Goal: Task Accomplishment & Management: Use online tool/utility

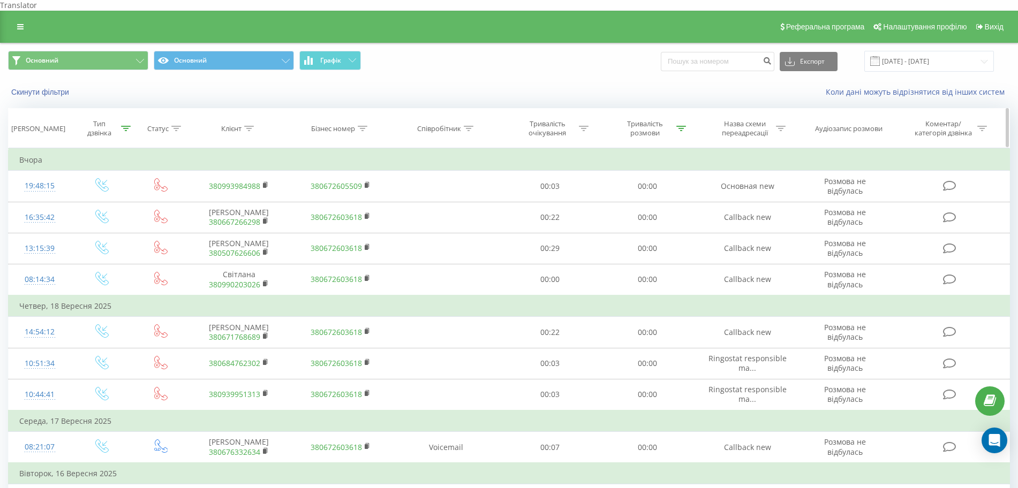
click at [127, 126] on icon at bounding box center [126, 128] width 10 height 5
click at [111, 220] on span "OK" at bounding box center [125, 228] width 30 height 17
click at [133, 119] on div "Тип дзвінка" at bounding box center [102, 128] width 63 height 18
click at [125, 126] on icon at bounding box center [126, 128] width 10 height 5
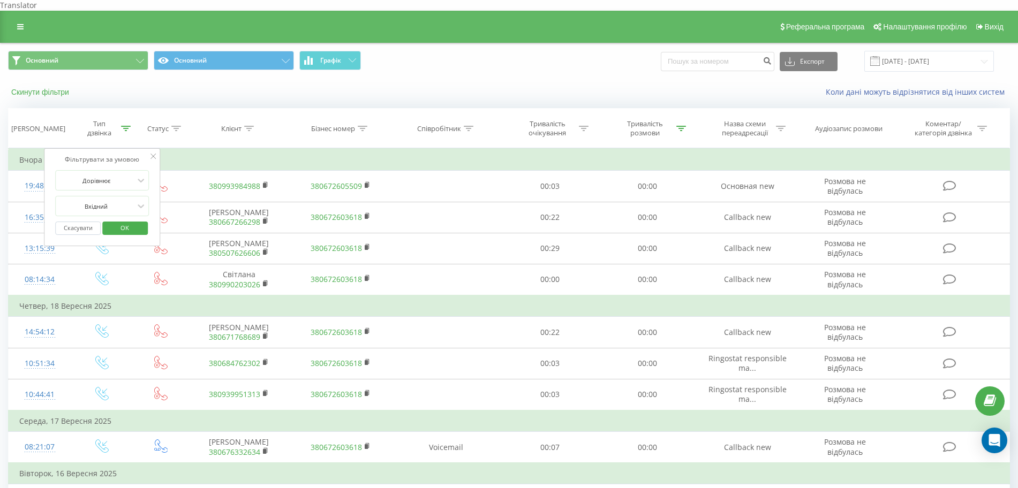
click at [36, 87] on button "Скинути фільтри" at bounding box center [41, 92] width 66 height 10
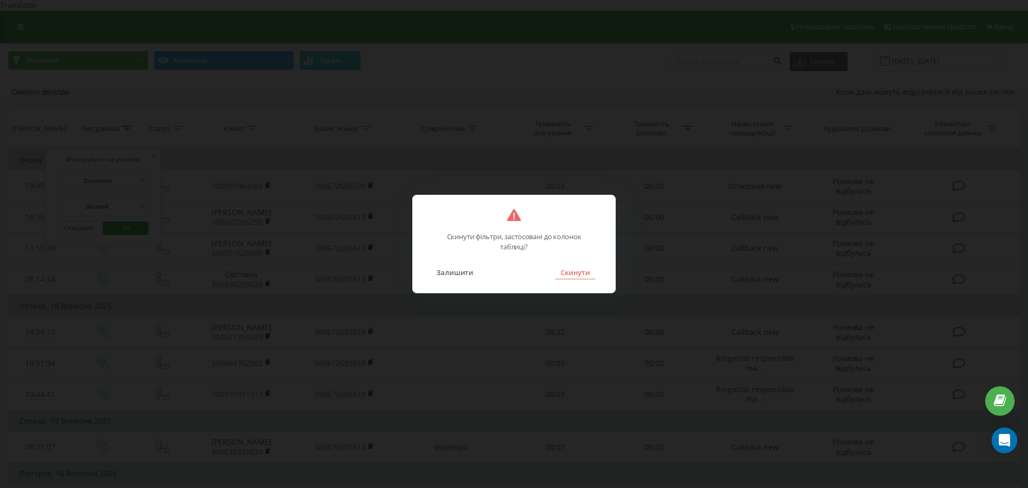
click at [583, 270] on button "Скинути" at bounding box center [575, 273] width 40 height 14
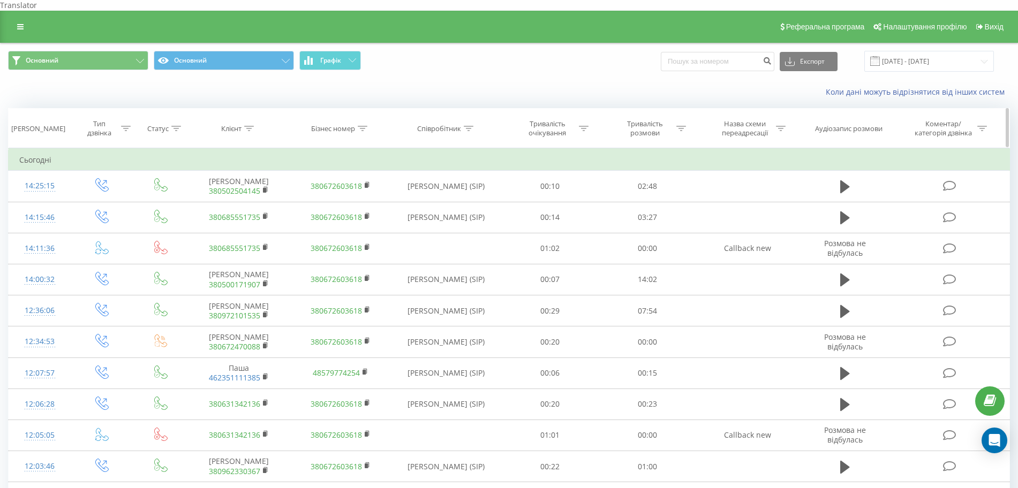
click at [123, 126] on icon at bounding box center [126, 128] width 10 height 5
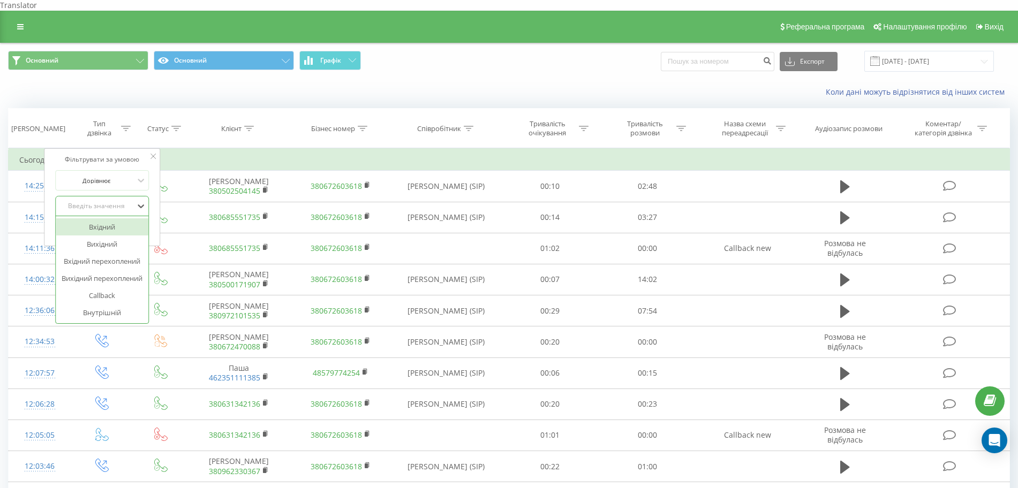
click at [110, 196] on div "Введіть значення" at bounding box center [102, 206] width 94 height 20
click at [108, 222] on div "Вхідний" at bounding box center [102, 226] width 93 height 17
click at [108, 222] on button "OK" at bounding box center [125, 228] width 46 height 13
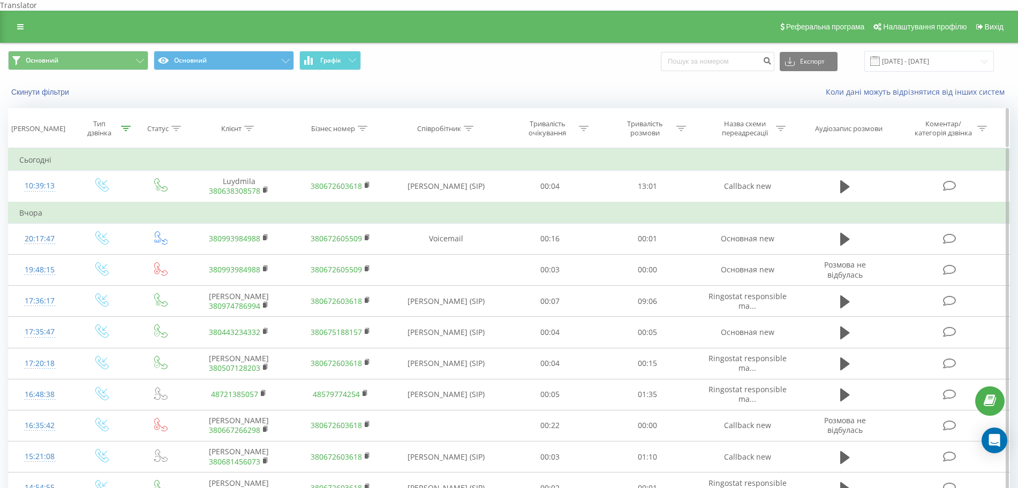
click at [681, 126] on icon at bounding box center [681, 128] width 10 height 5
click at [658, 196] on input "text" at bounding box center [648, 205] width 94 height 19
type input "00:00"
click at [665, 218] on span "OK" at bounding box center [670, 226] width 30 height 17
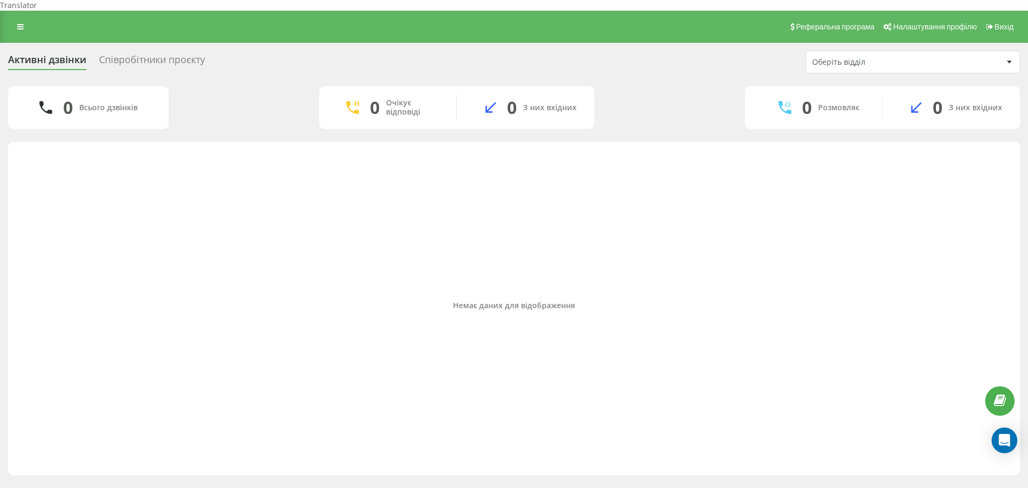
click at [119, 54] on div "Співробітники проєкту" at bounding box center [152, 62] width 106 height 17
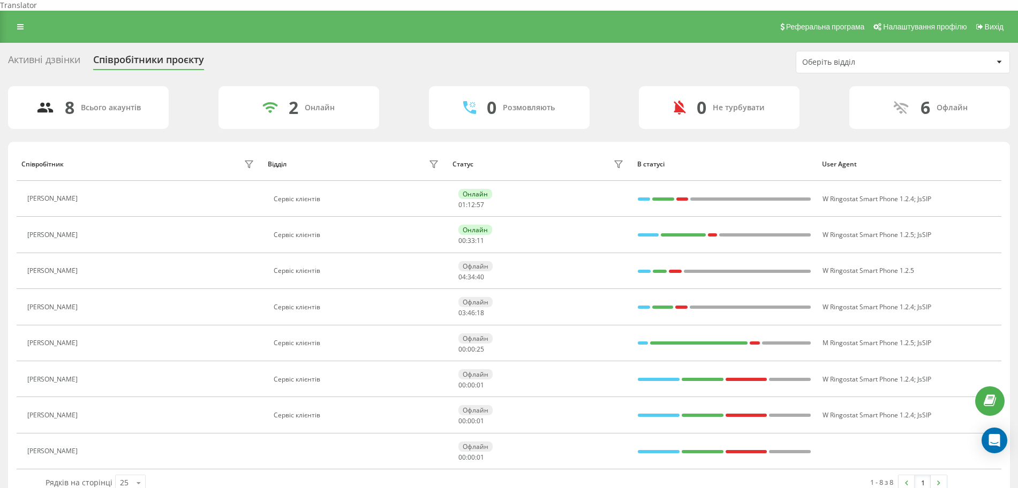
click at [72, 54] on div "Активні дзвінки" at bounding box center [44, 62] width 72 height 17
click at [71, 54] on div "Активні дзвінки" at bounding box center [44, 62] width 72 height 17
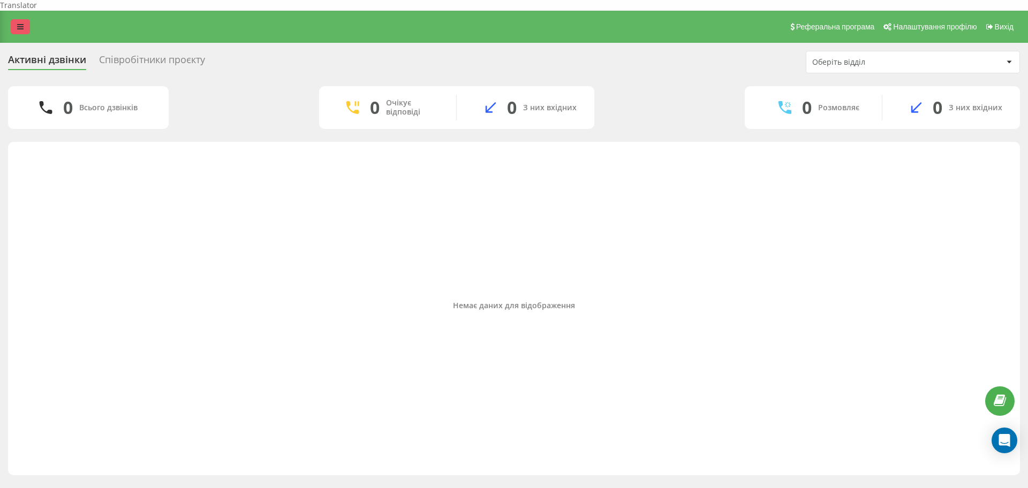
click at [21, 23] on icon at bounding box center [20, 26] width 6 height 7
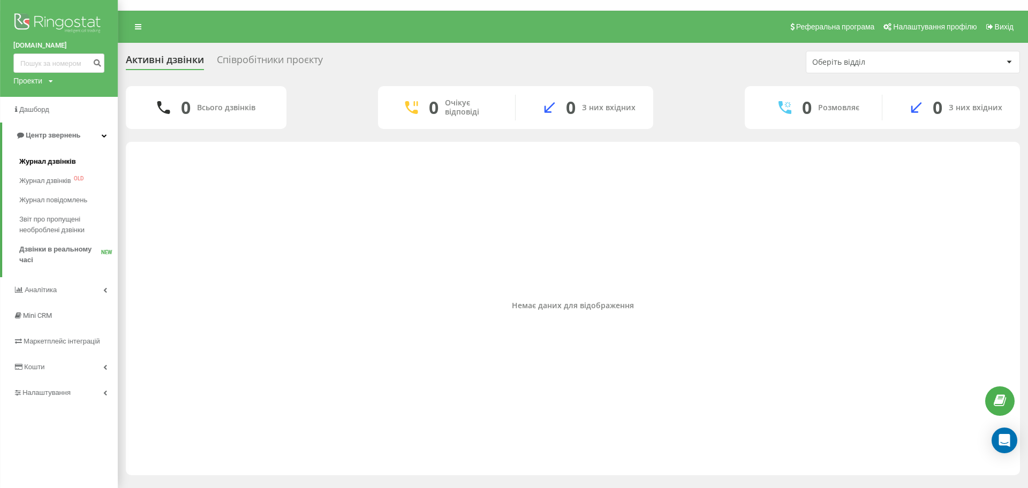
click at [66, 164] on span "Журнал дзвінків" at bounding box center [47, 161] width 57 height 11
